Goal: Information Seeking & Learning: Learn about a topic

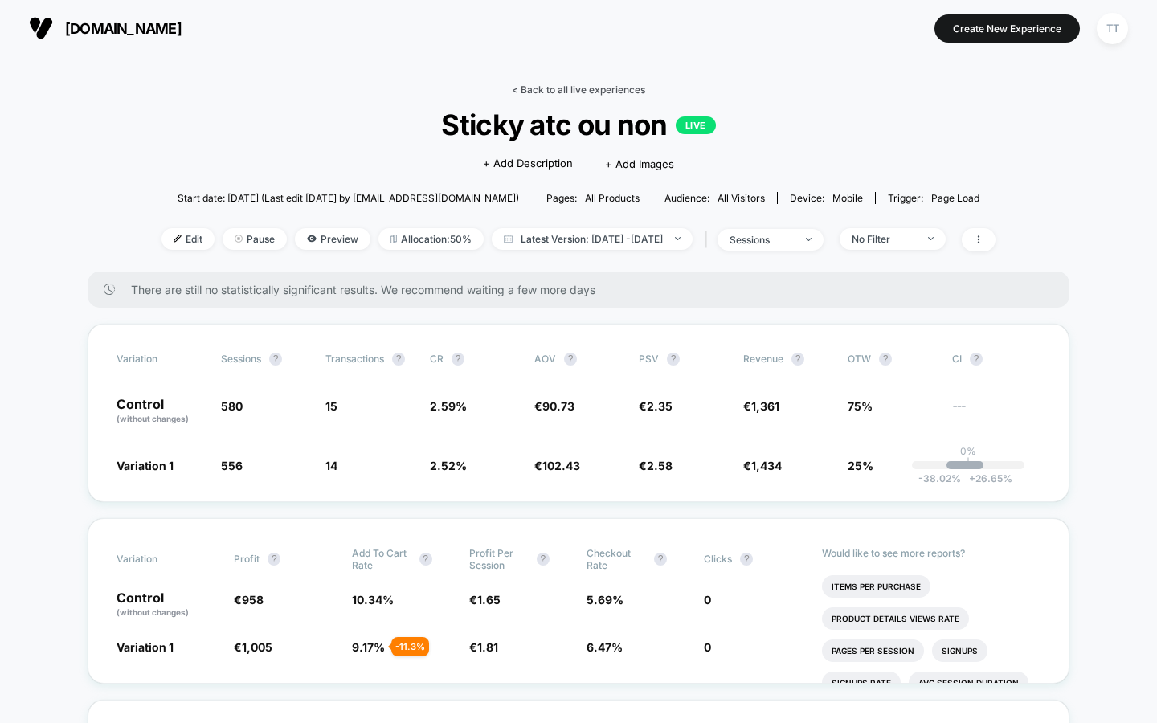
click at [543, 89] on link "< Back to all live experiences" at bounding box center [578, 90] width 133 height 12
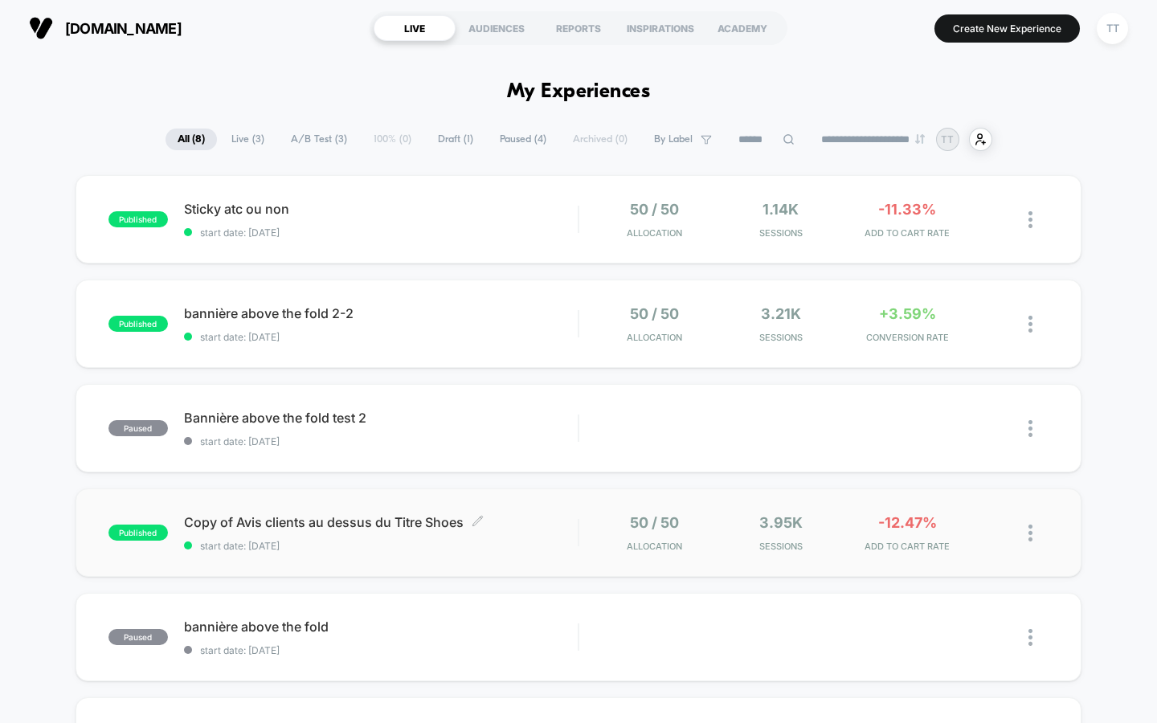
click at [512, 537] on div "Copy of Avis clients au dessus du Titre Shoes Click to edit experience details …" at bounding box center [381, 533] width 395 height 38
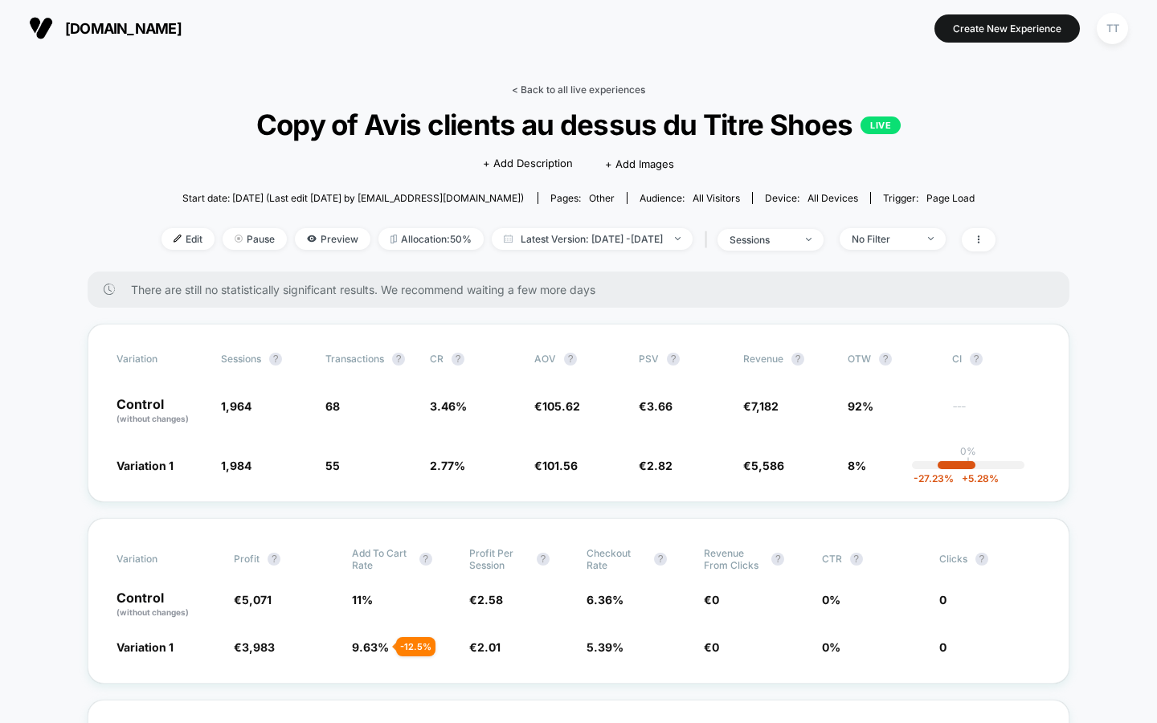
click at [572, 88] on link "< Back to all live experiences" at bounding box center [578, 90] width 133 height 12
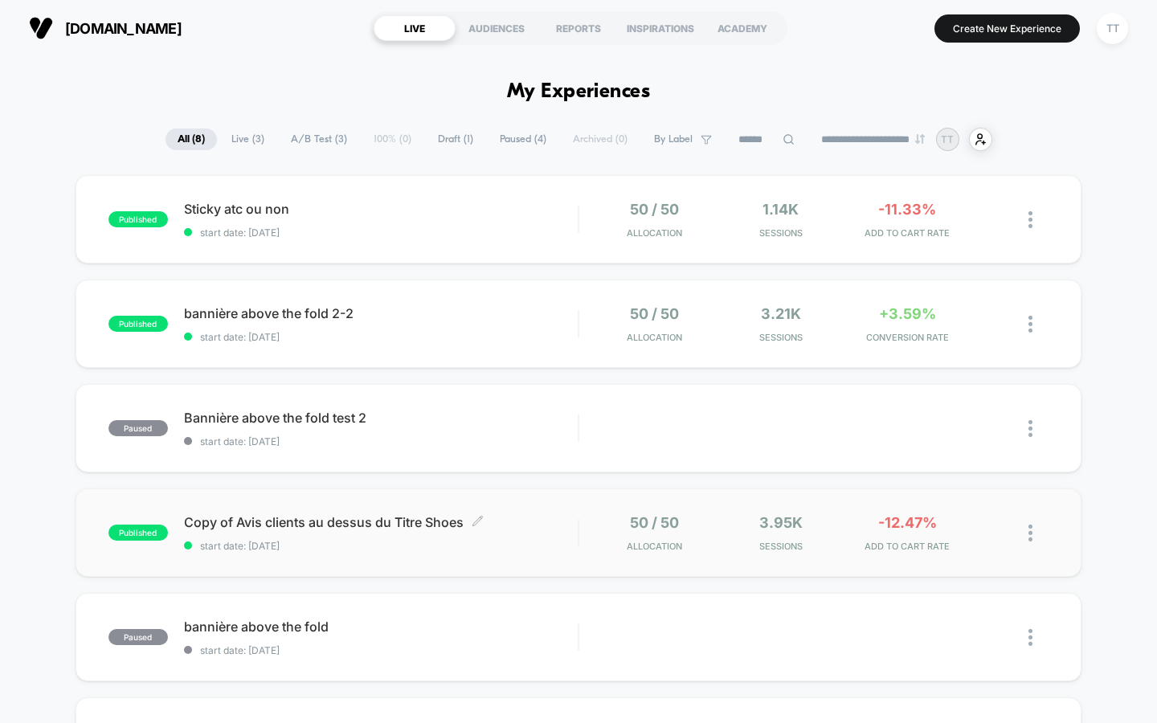
click at [542, 527] on span "Copy of Avis clients au dessus du Titre Shoes Click to edit experience details" at bounding box center [381, 522] width 395 height 16
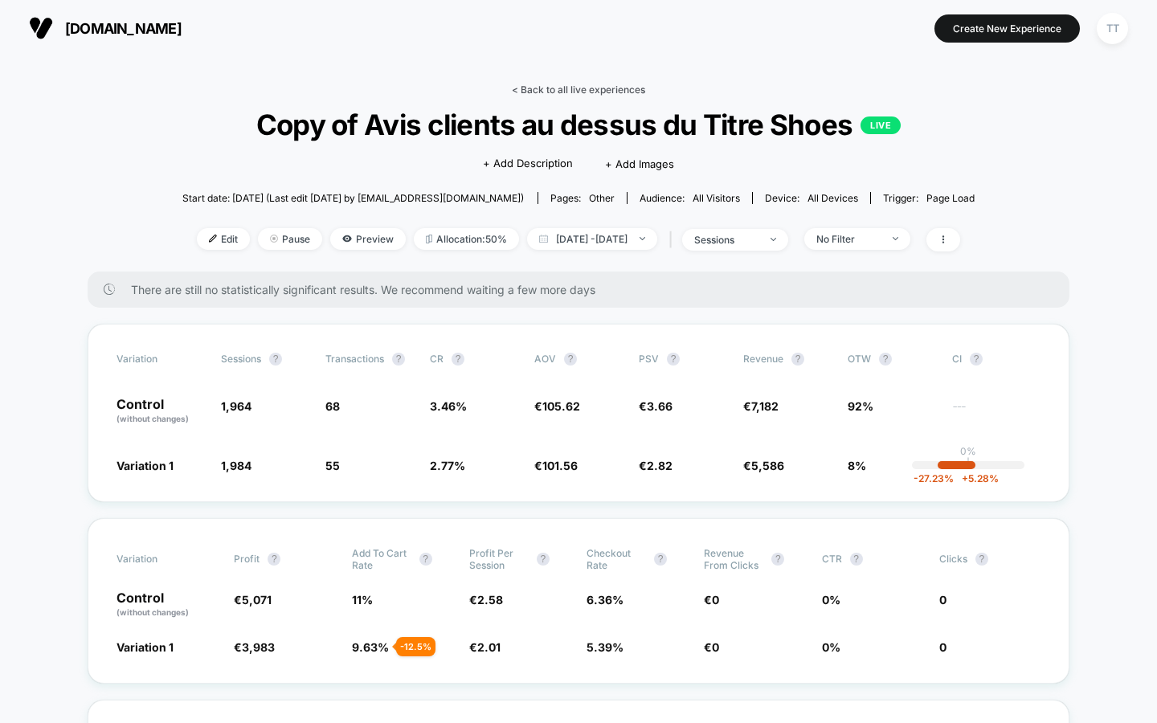
click at [543, 88] on link "< Back to all live experiences" at bounding box center [578, 90] width 133 height 12
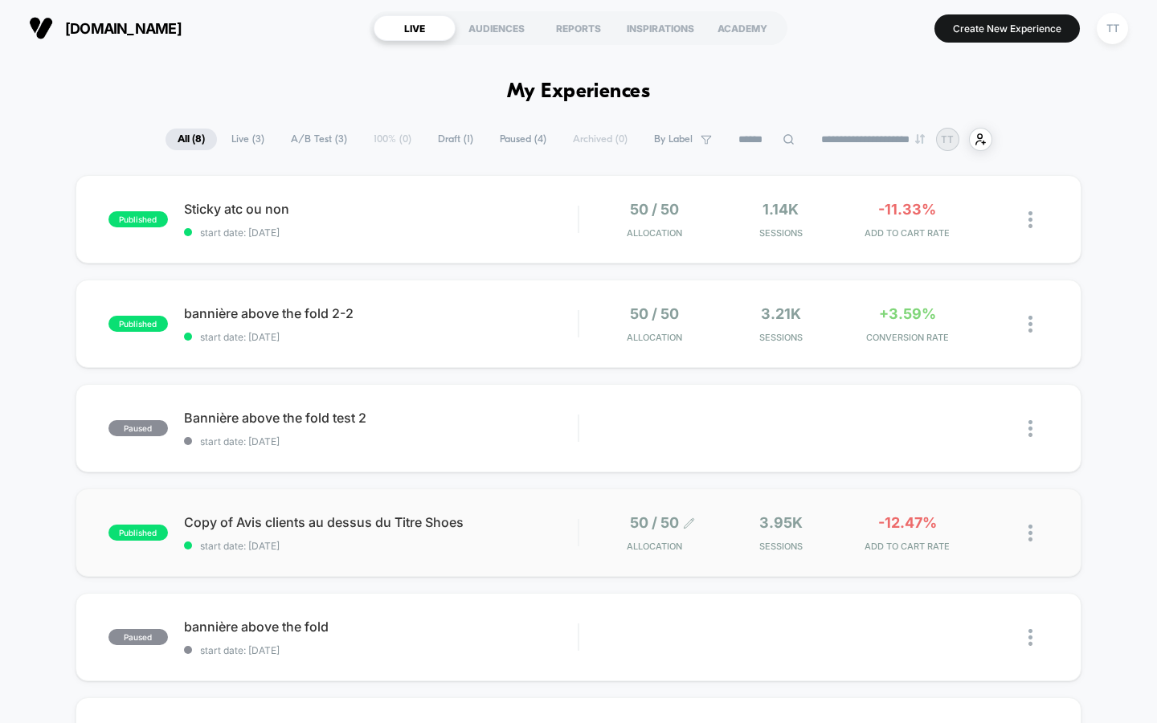
click at [690, 520] on icon at bounding box center [689, 523] width 10 height 10
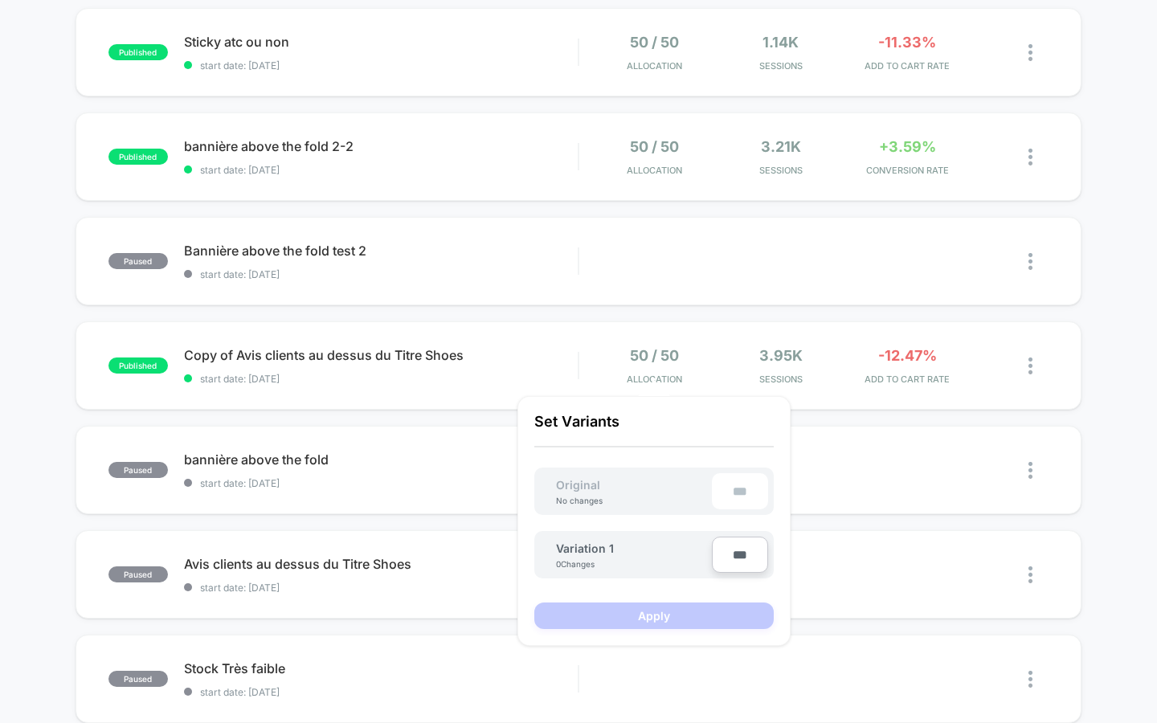
scroll to position [172, 0]
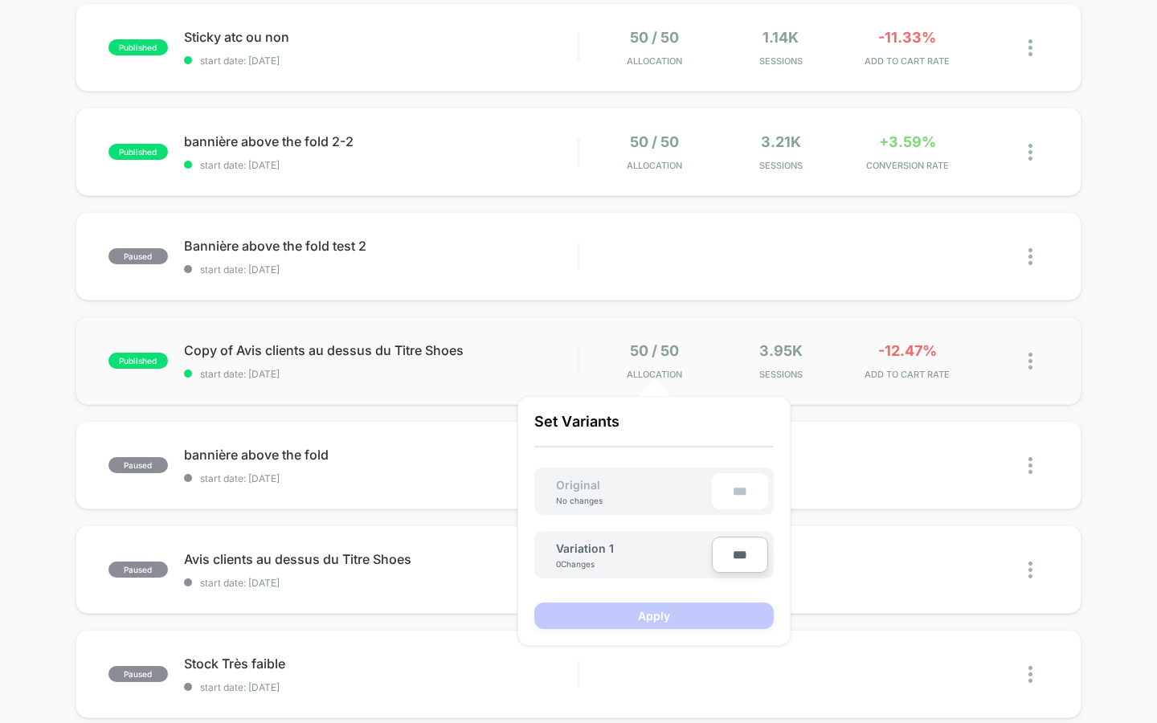
click at [712, 351] on div "50 / 50 Allocation" at bounding box center [655, 361] width 118 height 38
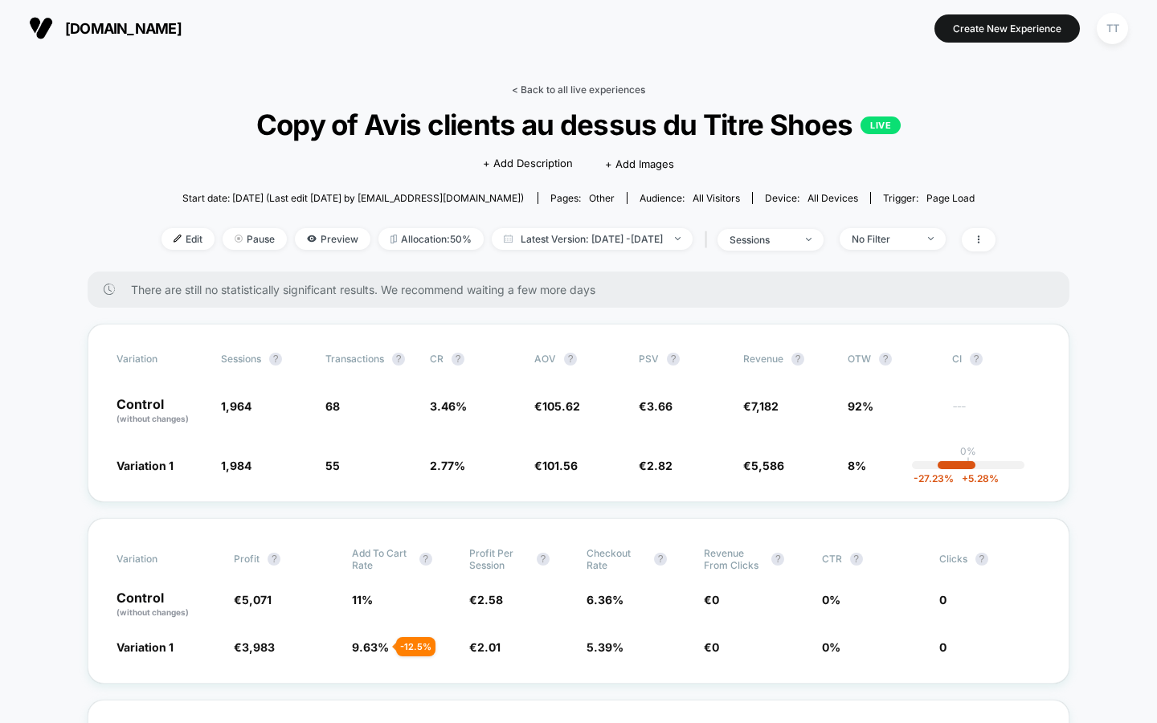
click at [608, 91] on link "< Back to all live experiences" at bounding box center [578, 90] width 133 height 12
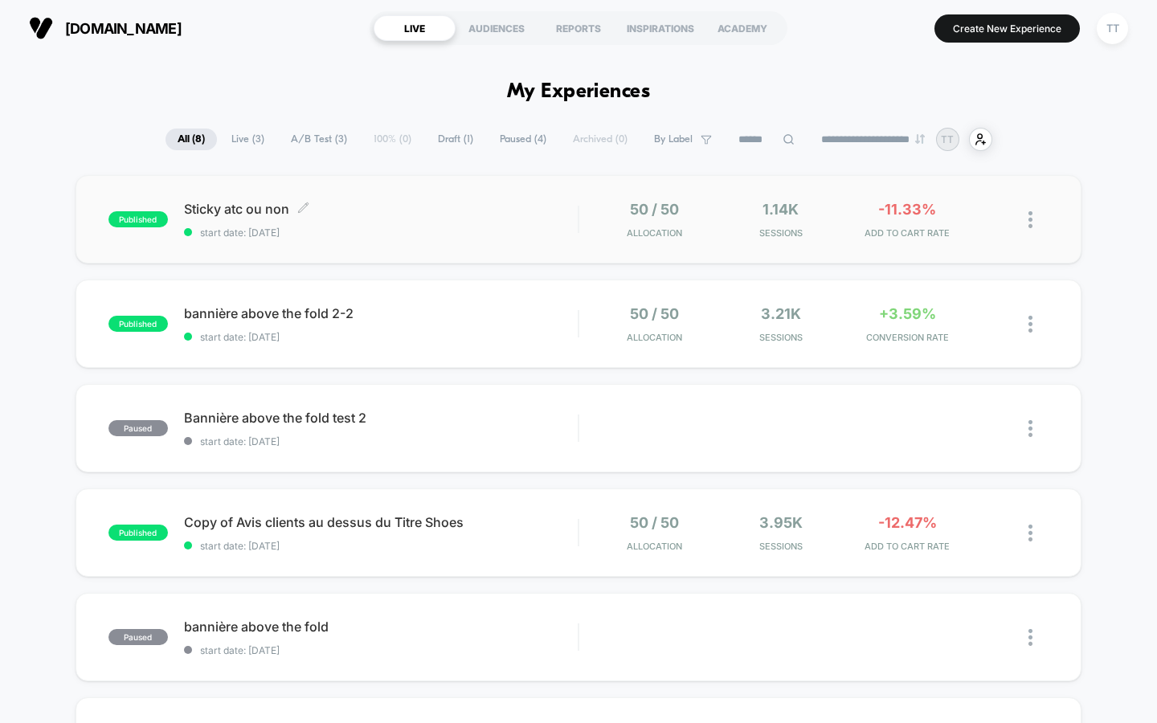
click at [520, 236] on span "start date: [DATE]" at bounding box center [381, 233] width 395 height 12
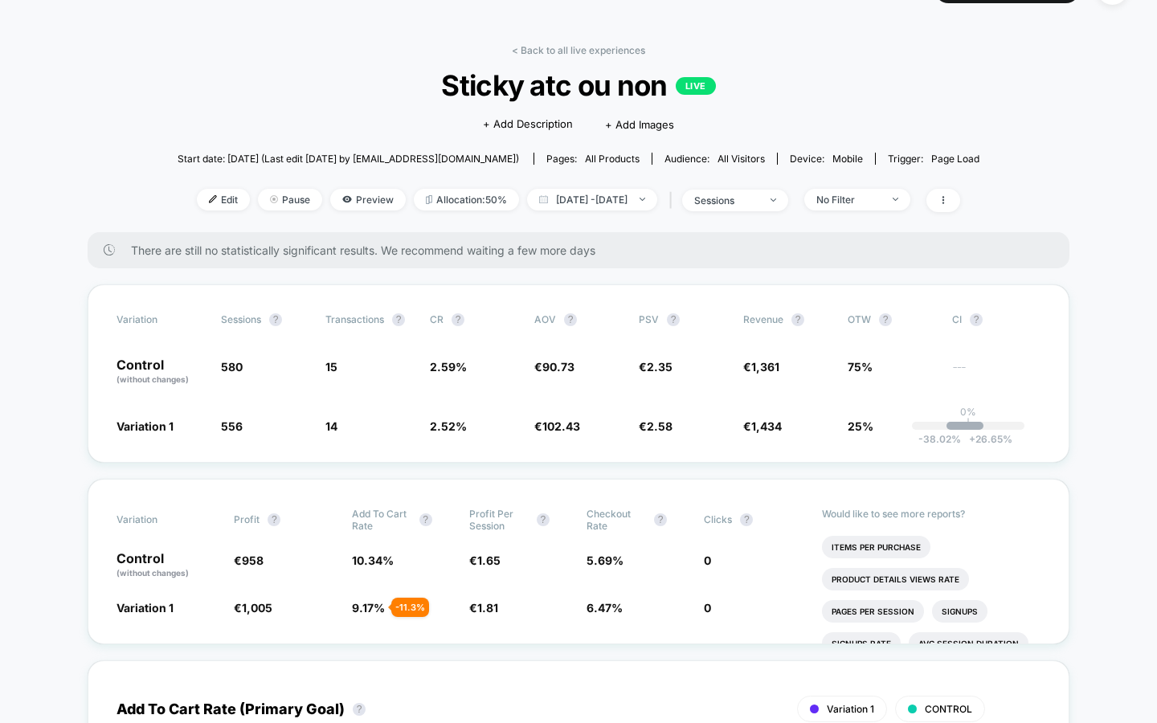
scroll to position [23, 0]
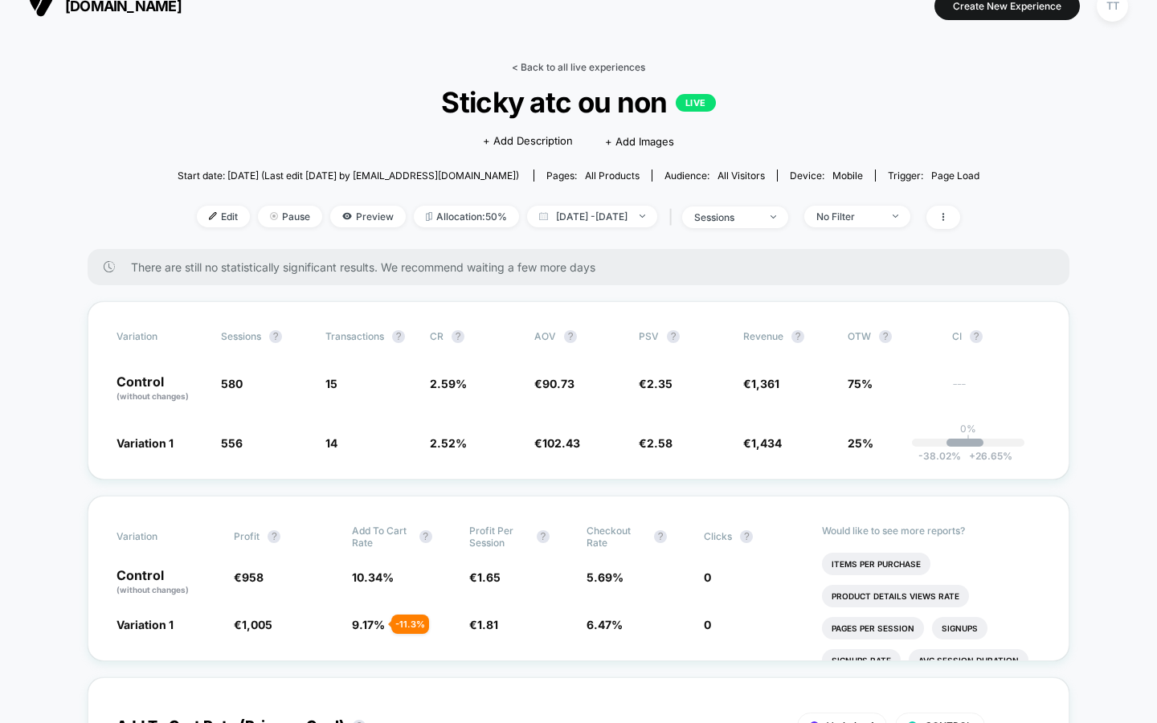
click at [567, 61] on link "< Back to all live experiences" at bounding box center [578, 67] width 133 height 12
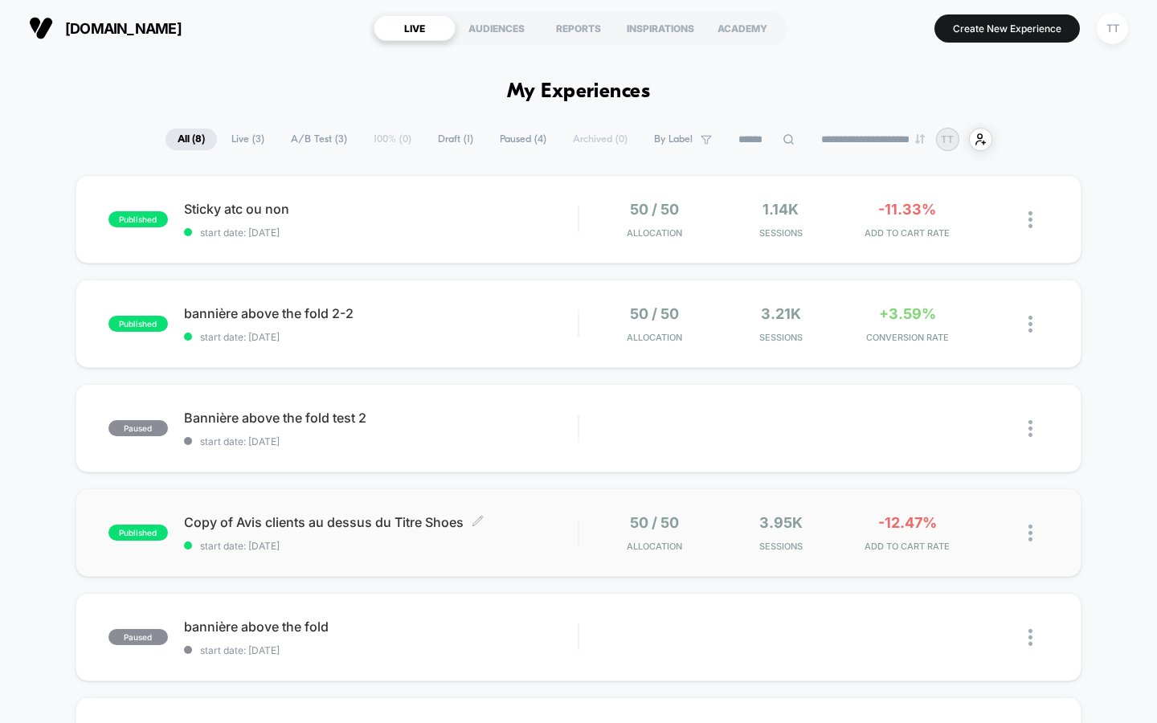
click at [521, 542] on span "start date: [DATE]" at bounding box center [381, 546] width 395 height 12
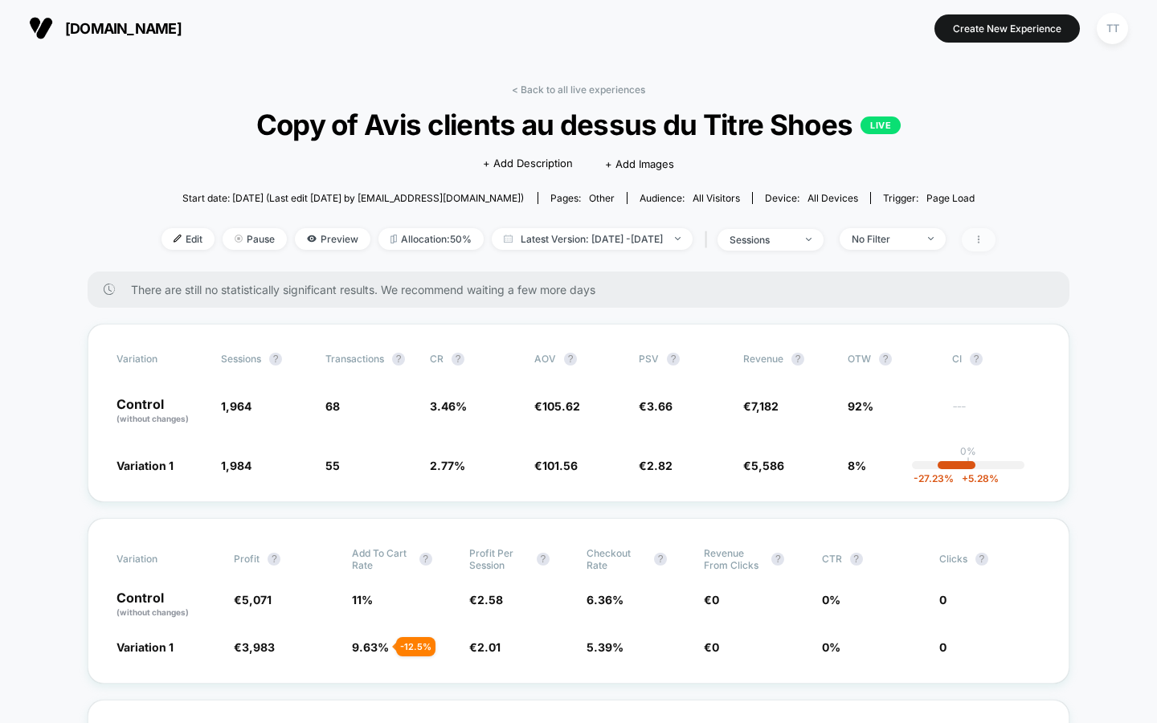
click at [984, 240] on icon at bounding box center [979, 240] width 10 height 10
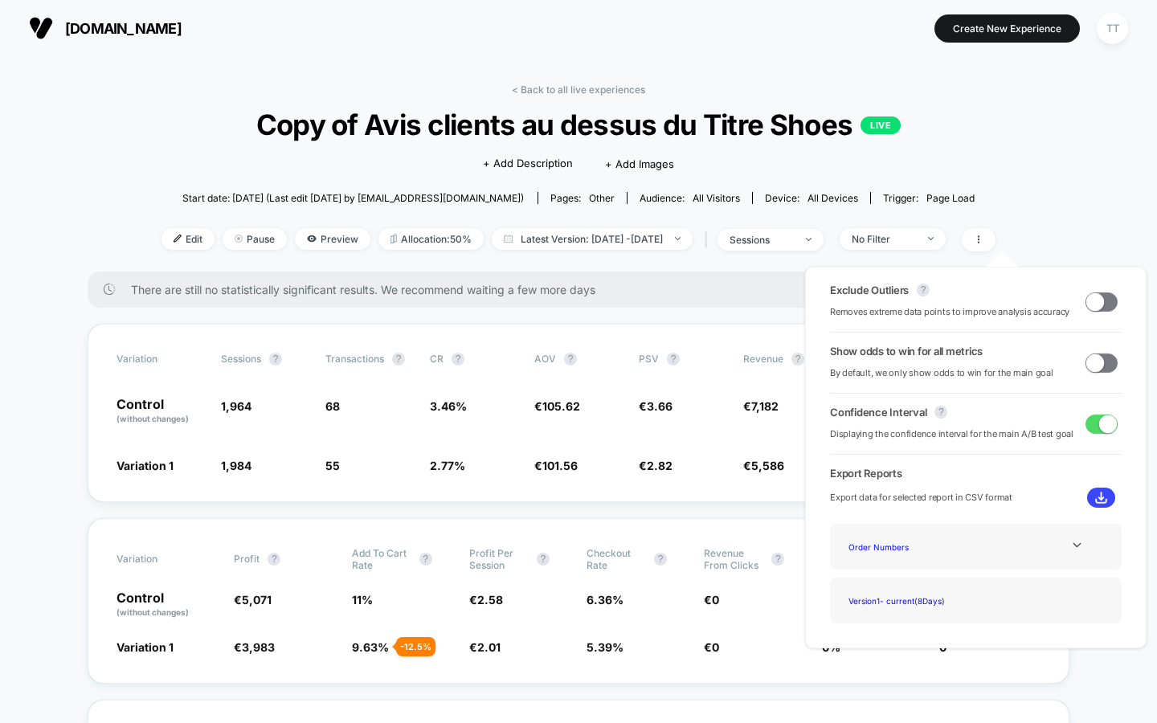
click at [1097, 361] on span at bounding box center [1096, 363] width 18 height 18
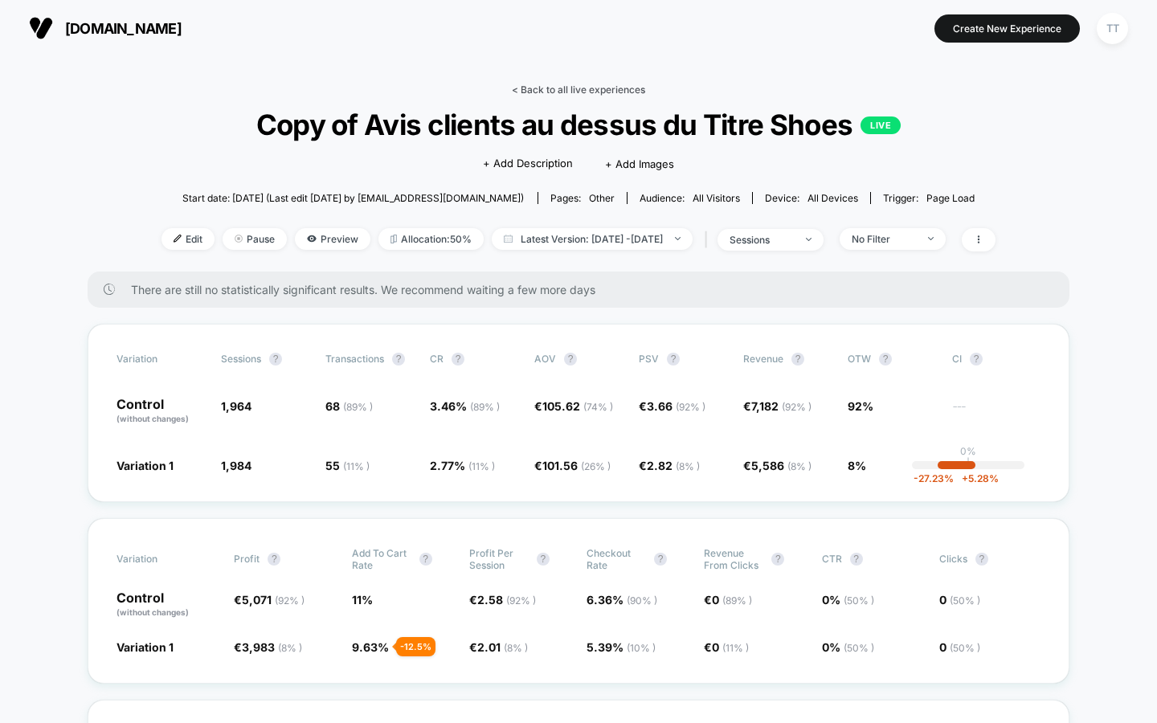
click at [571, 92] on link "< Back to all live experiences" at bounding box center [578, 90] width 133 height 12
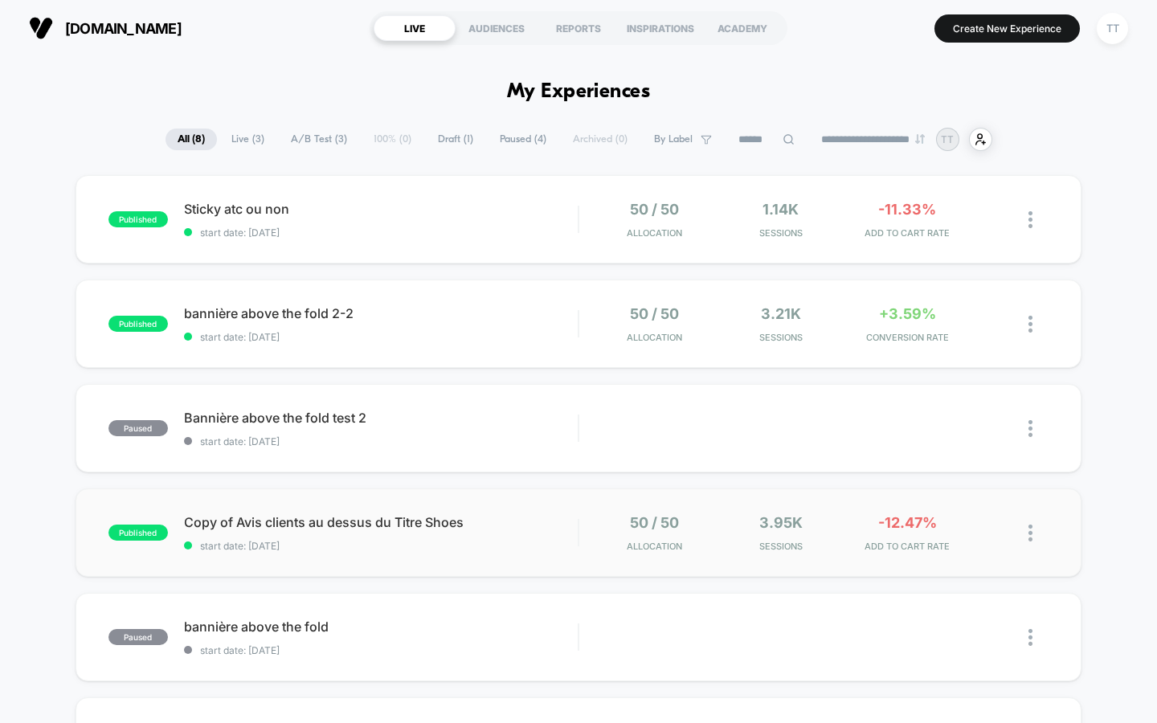
click at [1031, 534] on img at bounding box center [1031, 533] width 4 height 17
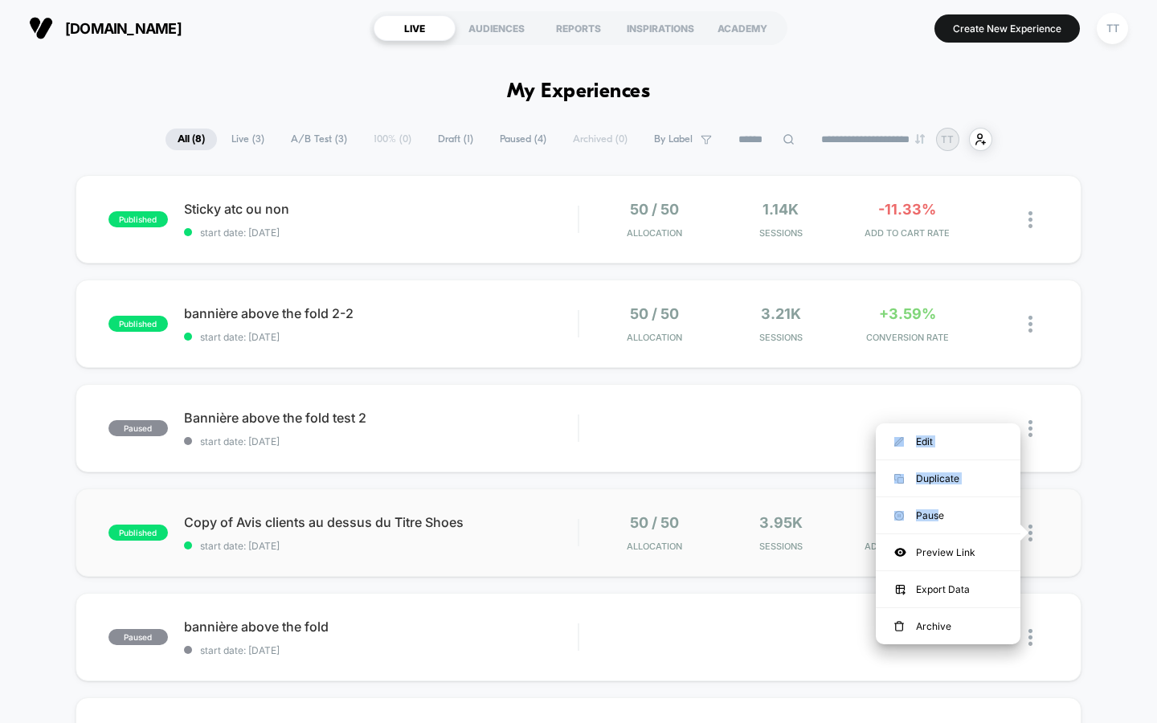
drag, startPoint x: 937, startPoint y: 514, endPoint x: 789, endPoint y: 507, distance: 148.8
click at [789, 507] on body "**********" at bounding box center [578, 361] width 1157 height 723
